Goal: Task Accomplishment & Management: Check status

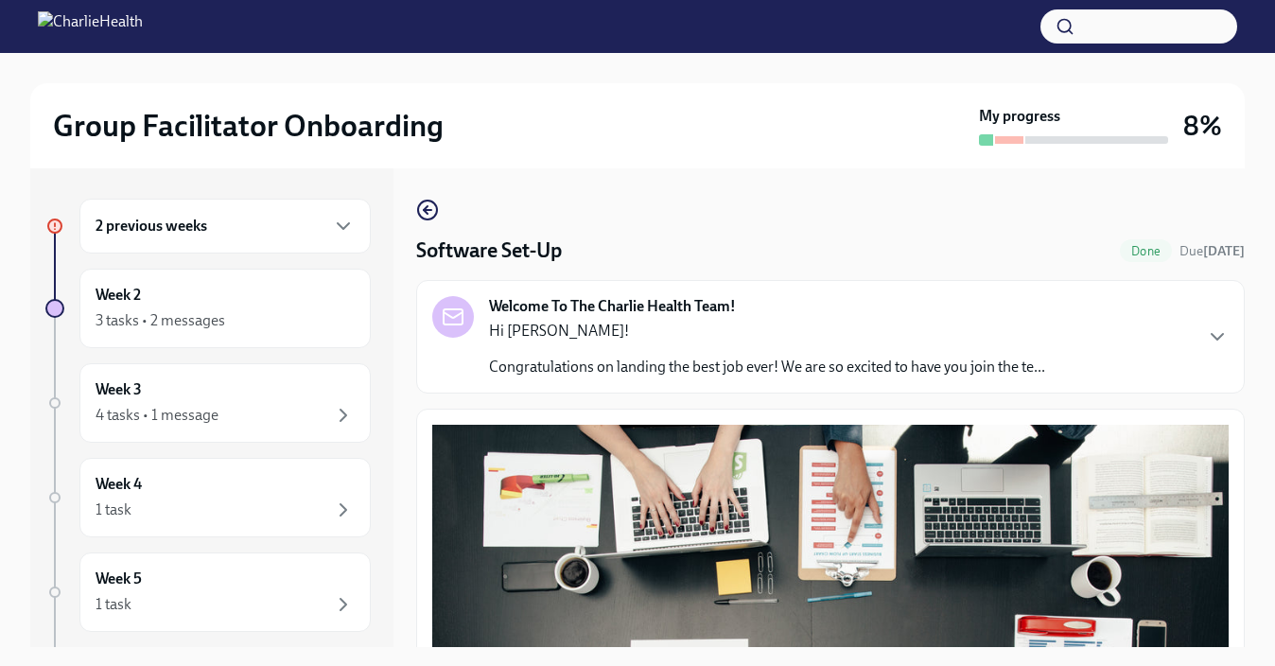
click at [307, 231] on div "2 previous weeks" at bounding box center [225, 226] width 259 height 23
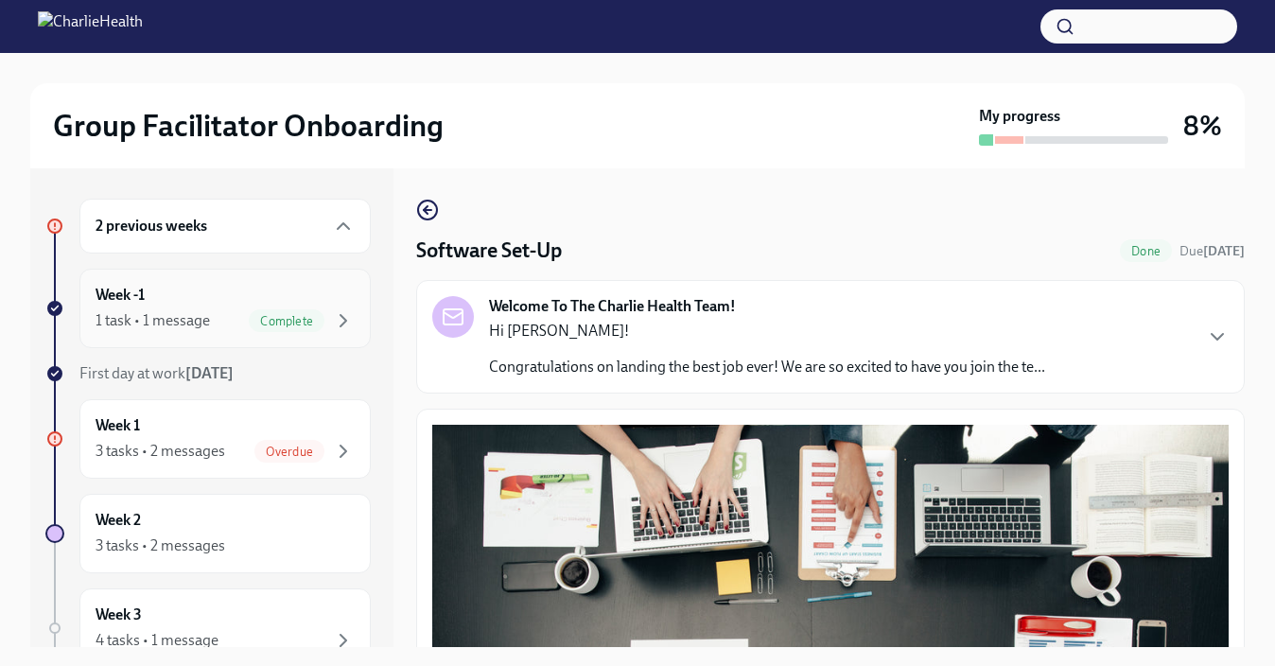
click at [318, 321] on span "Complete" at bounding box center [287, 321] width 76 height 14
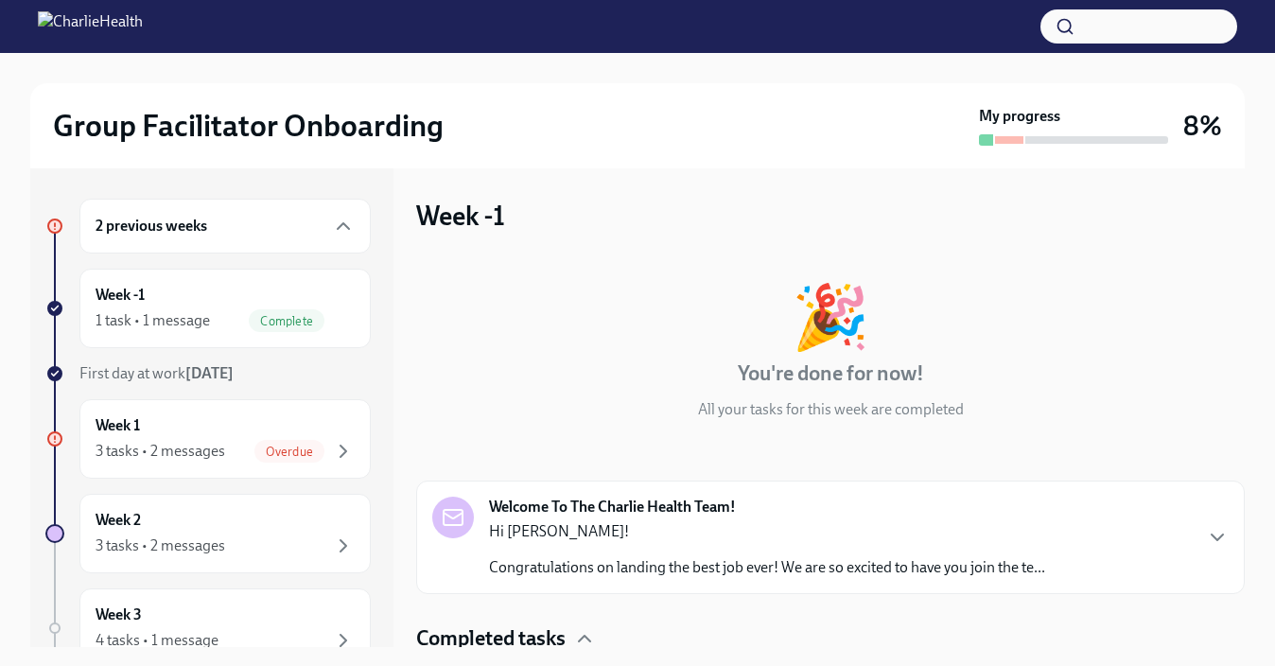
scroll to position [83, 0]
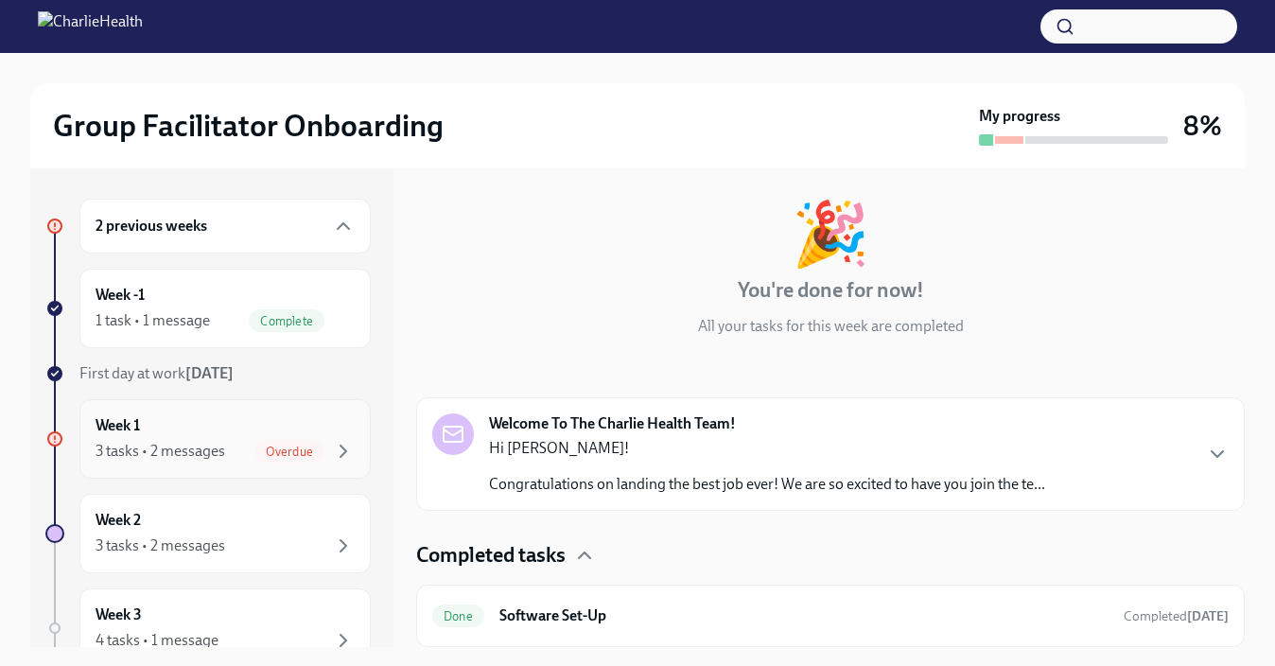
click at [328, 449] on div "Overdue" at bounding box center [305, 451] width 100 height 23
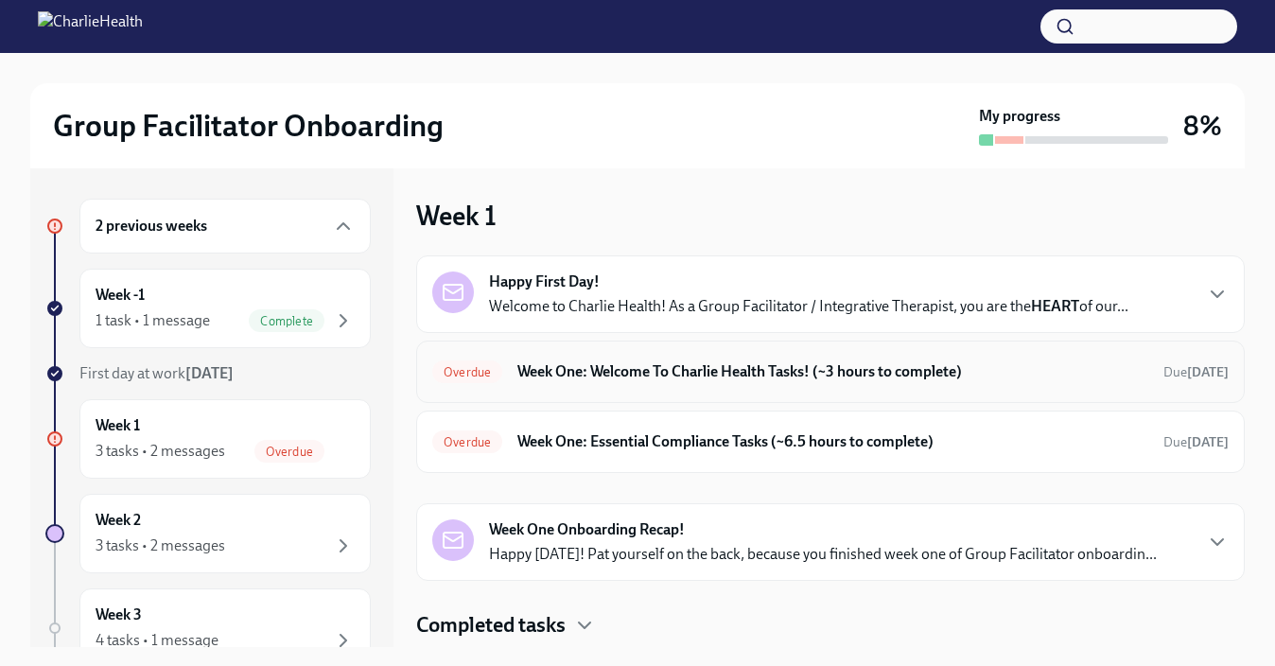
click at [639, 369] on h6 "Week One: Welcome To Charlie Health Tasks! (~3 hours to complete)" at bounding box center [833, 371] width 631 height 21
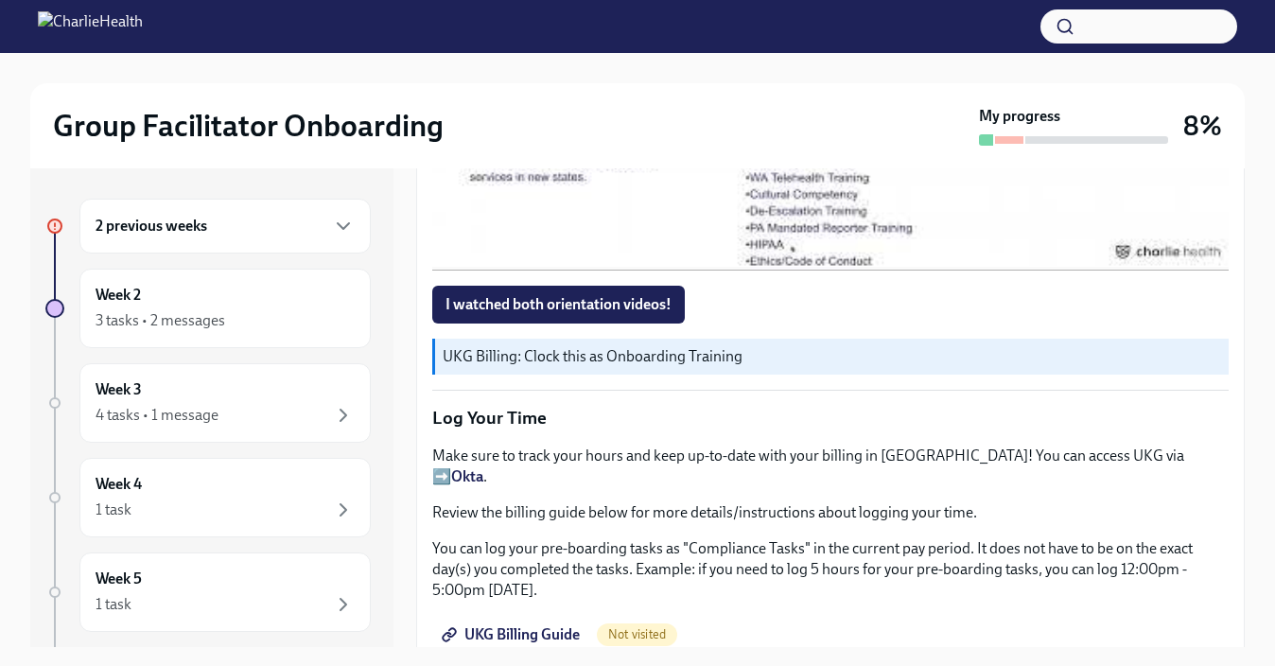
scroll to position [1813, 0]
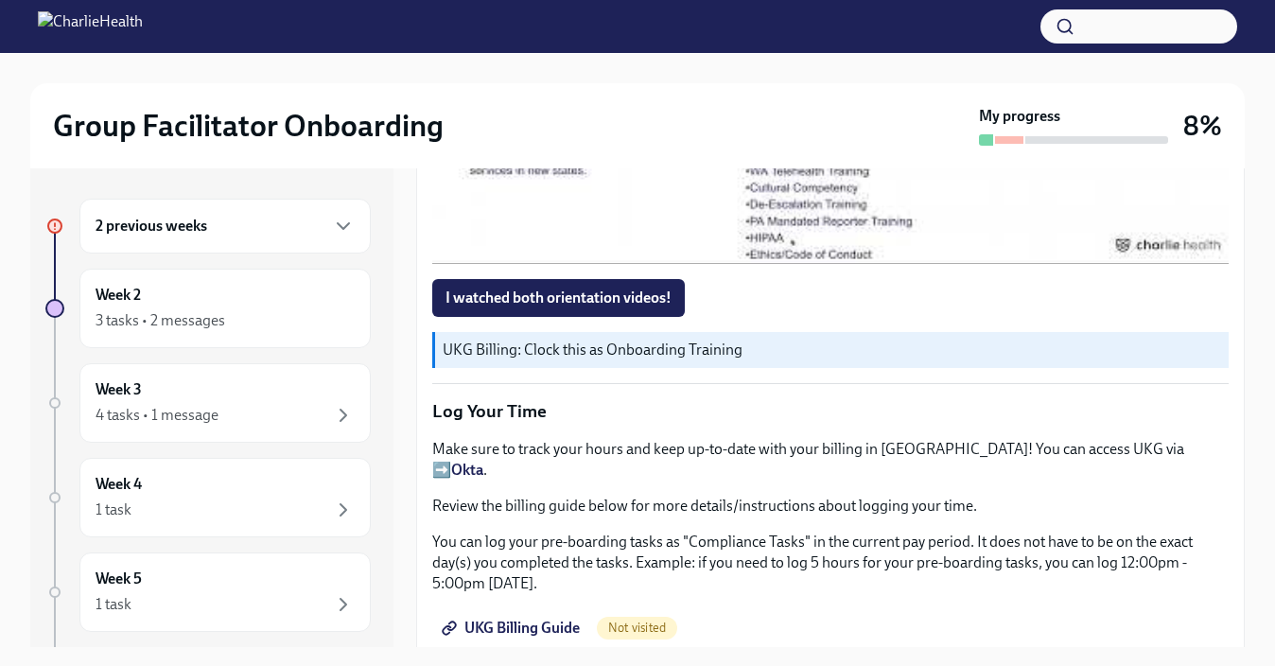
click at [520, 619] on span "UKG Billing Guide" at bounding box center [513, 628] width 134 height 19
